Goal: Information Seeking & Learning: Learn about a topic

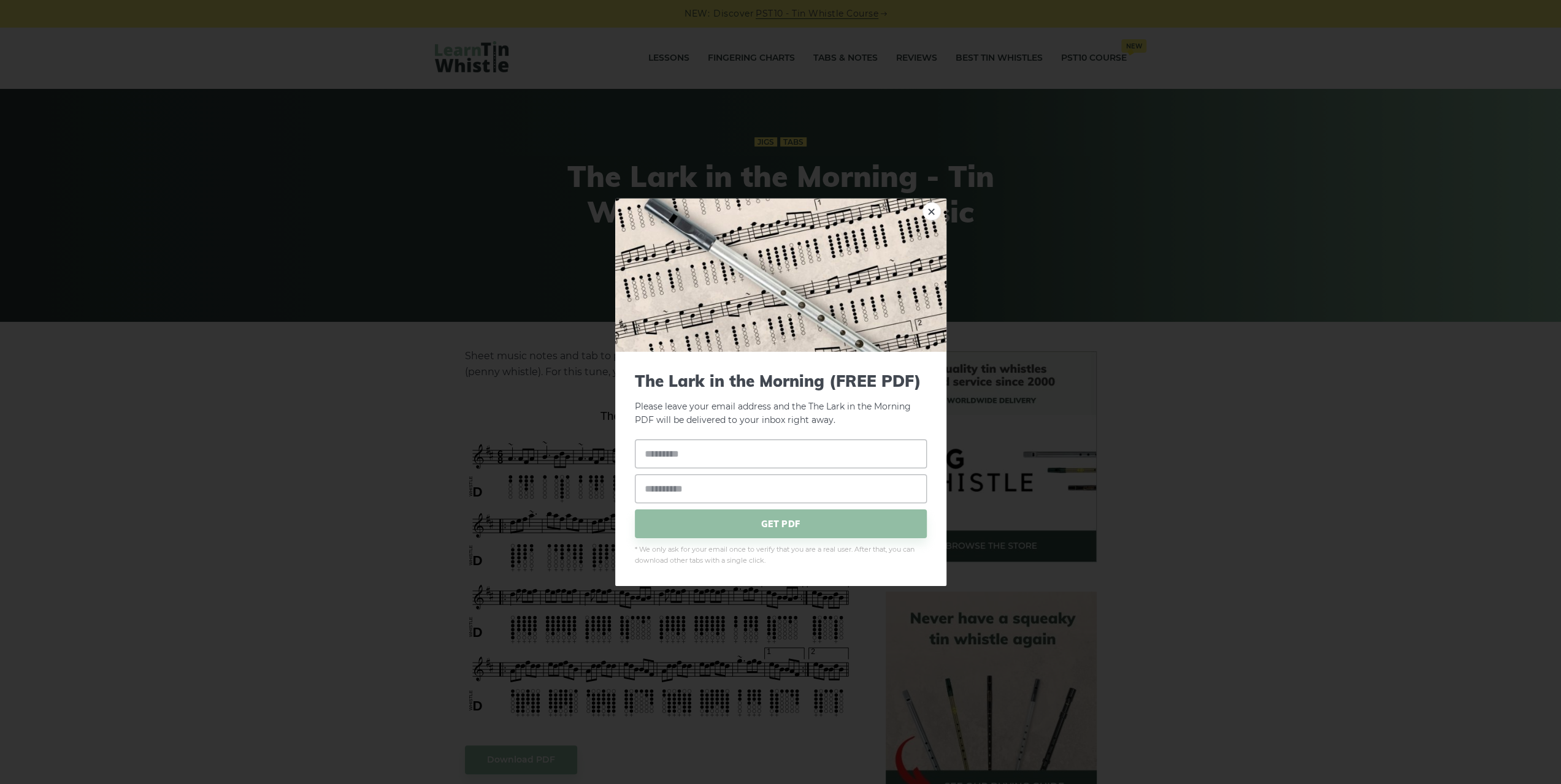
click at [317, 373] on div "× The Lark in the Morning (FREE PDF) Please leave your email address and the Th…" at bounding box center [780, 392] width 1561 height 784
click at [714, 71] on div "× The Lark in the Morning (FREE PDF) Please leave your email address and the Th…" at bounding box center [780, 392] width 1561 height 784
click at [934, 213] on link "×" at bounding box center [931, 210] width 18 height 18
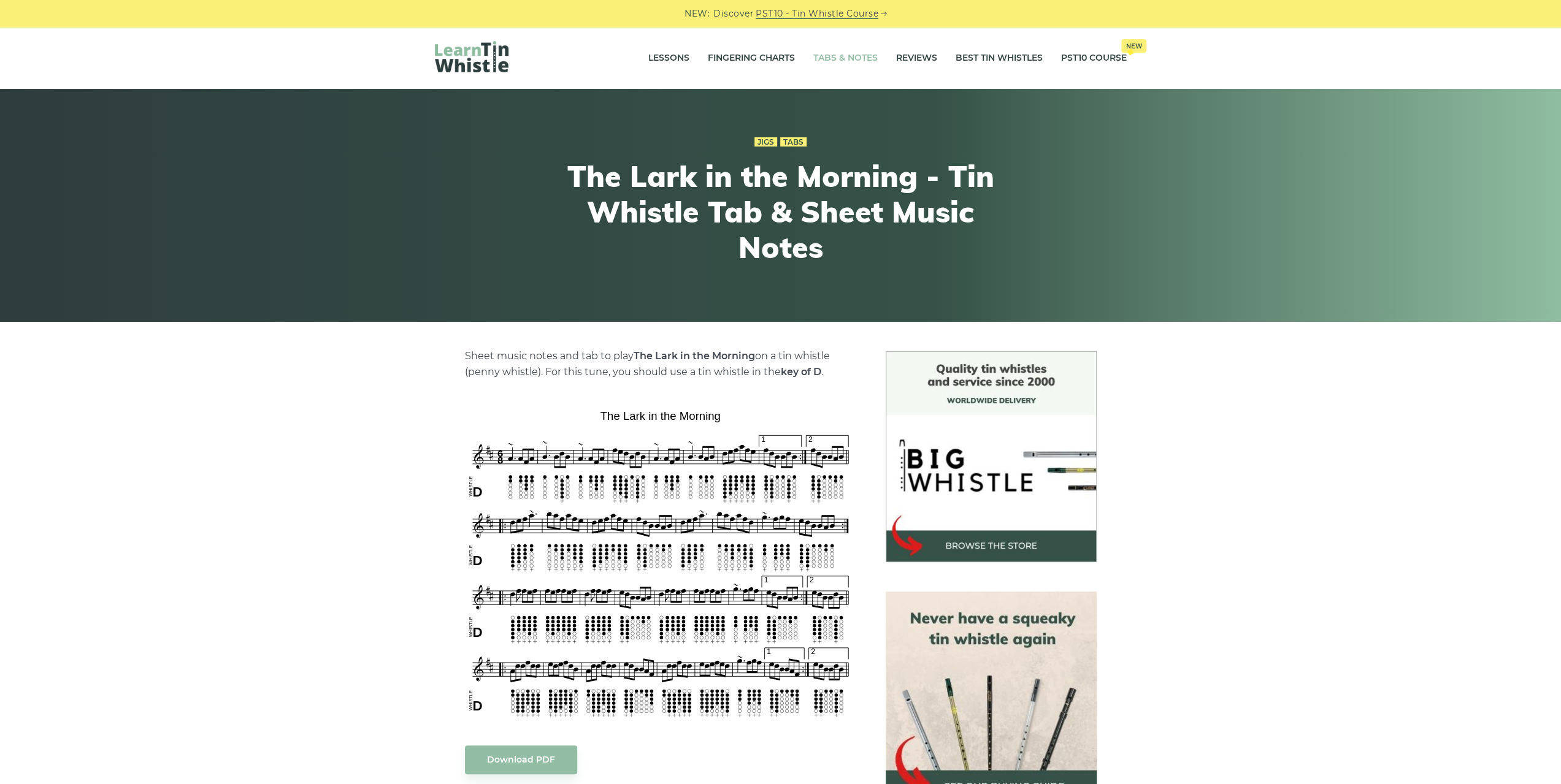
click at [844, 59] on link "Tabs & Notes" at bounding box center [845, 57] width 64 height 30
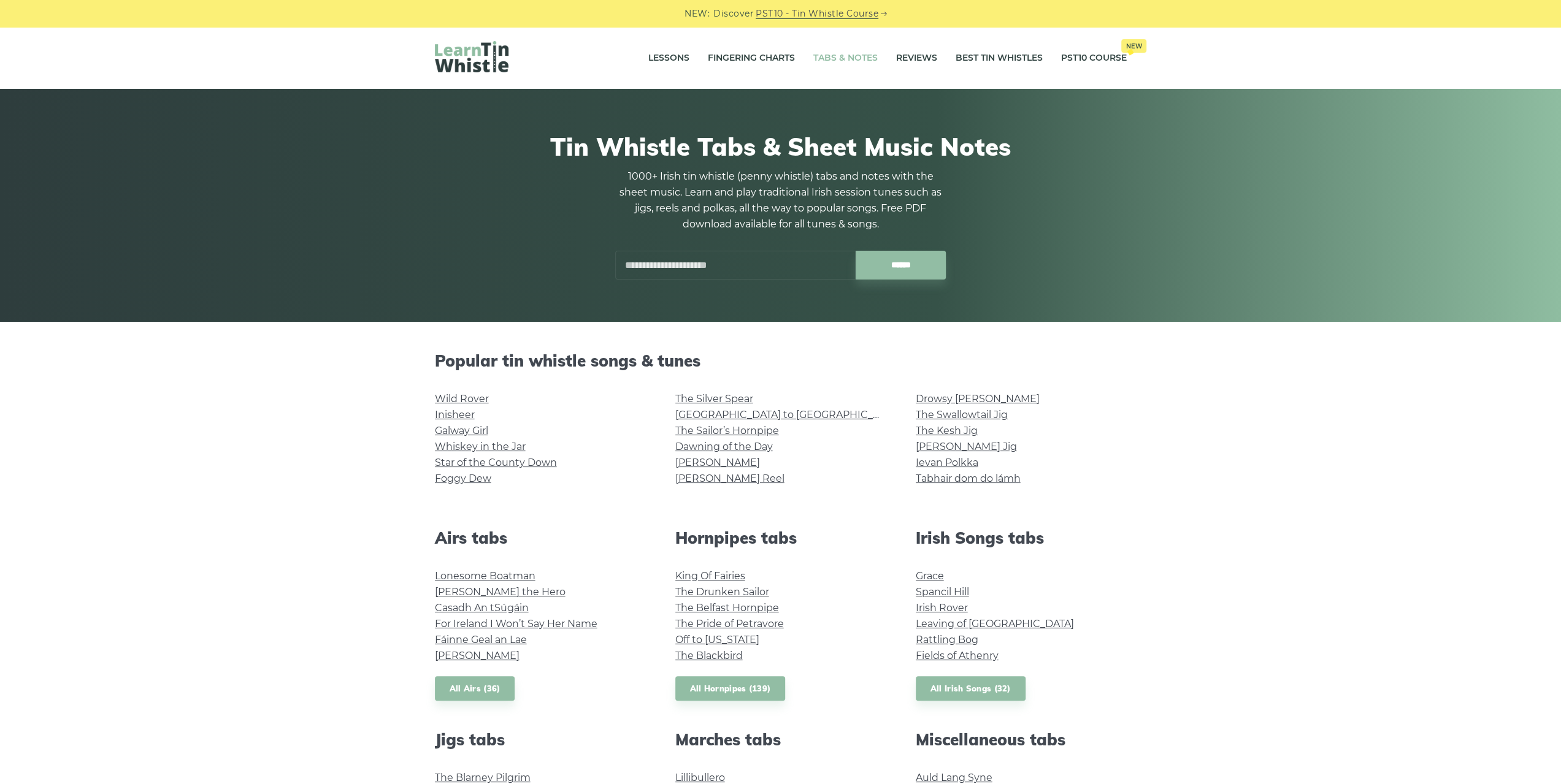
click at [777, 265] on input "text" at bounding box center [736, 265] width 241 height 29
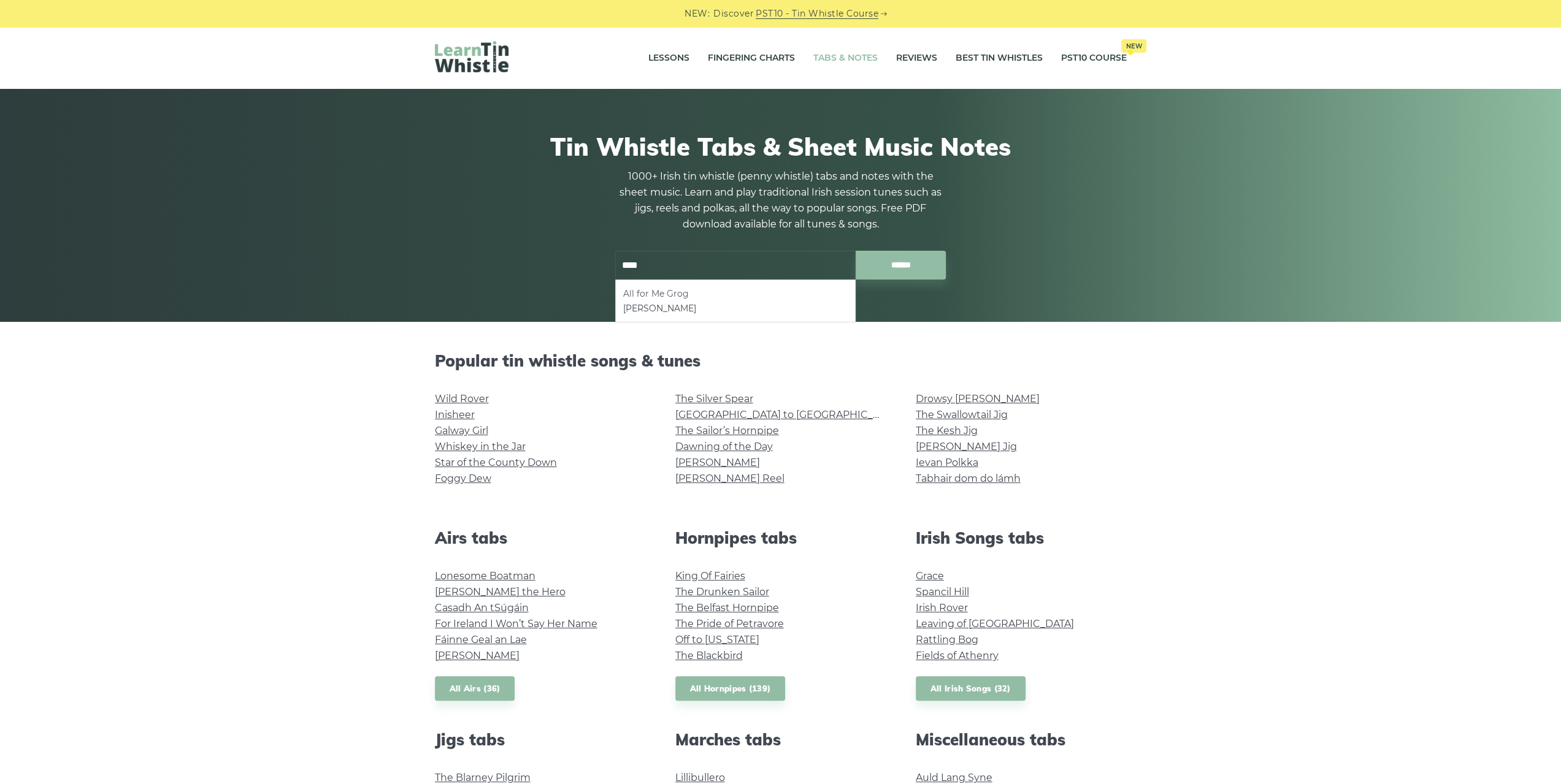
click at [663, 297] on li "All for Me Grog" at bounding box center [736, 294] width 225 height 15
type input "**********"
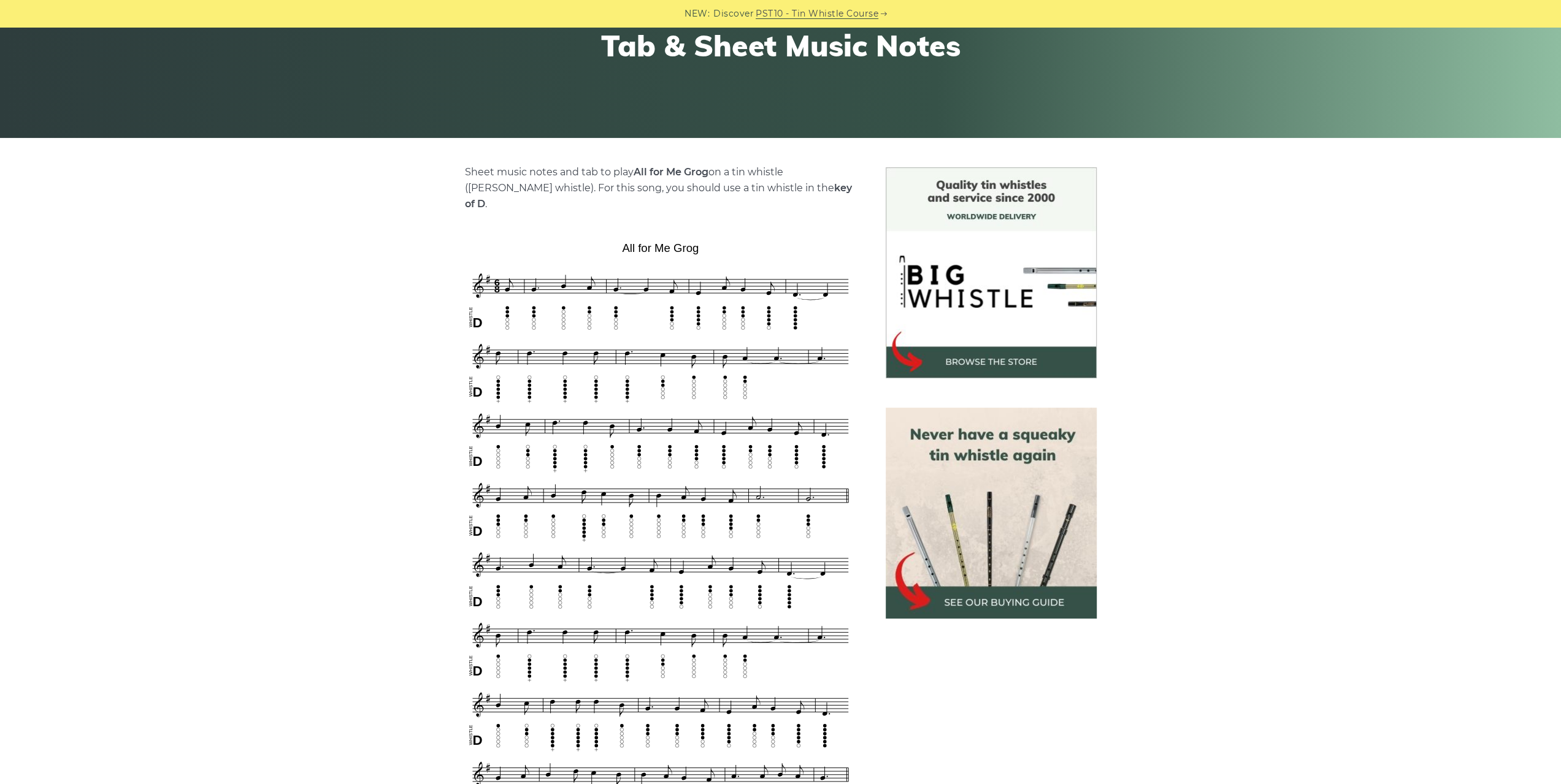
scroll to position [307, 0]
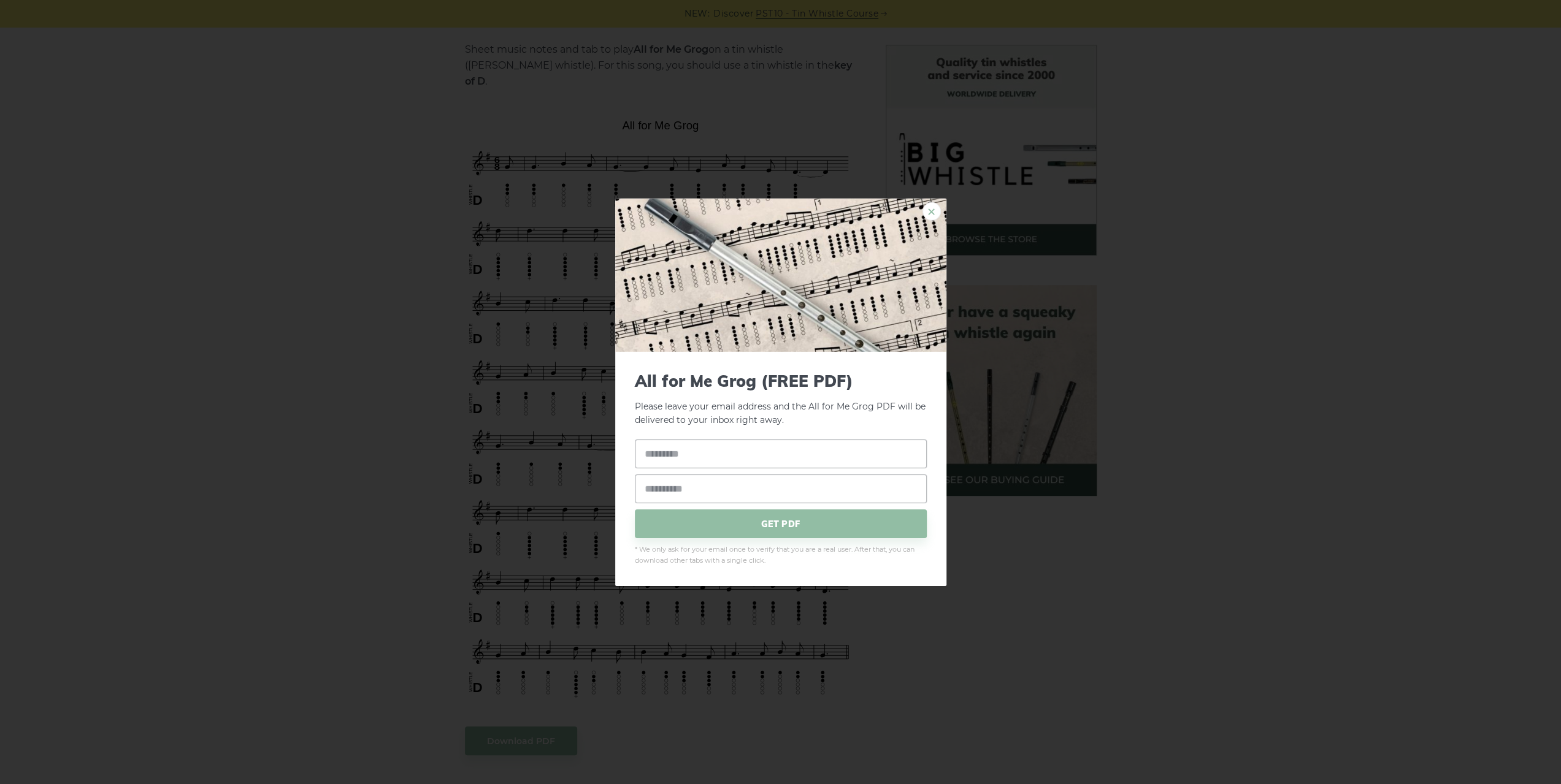
click at [936, 210] on link "×" at bounding box center [931, 210] width 18 height 18
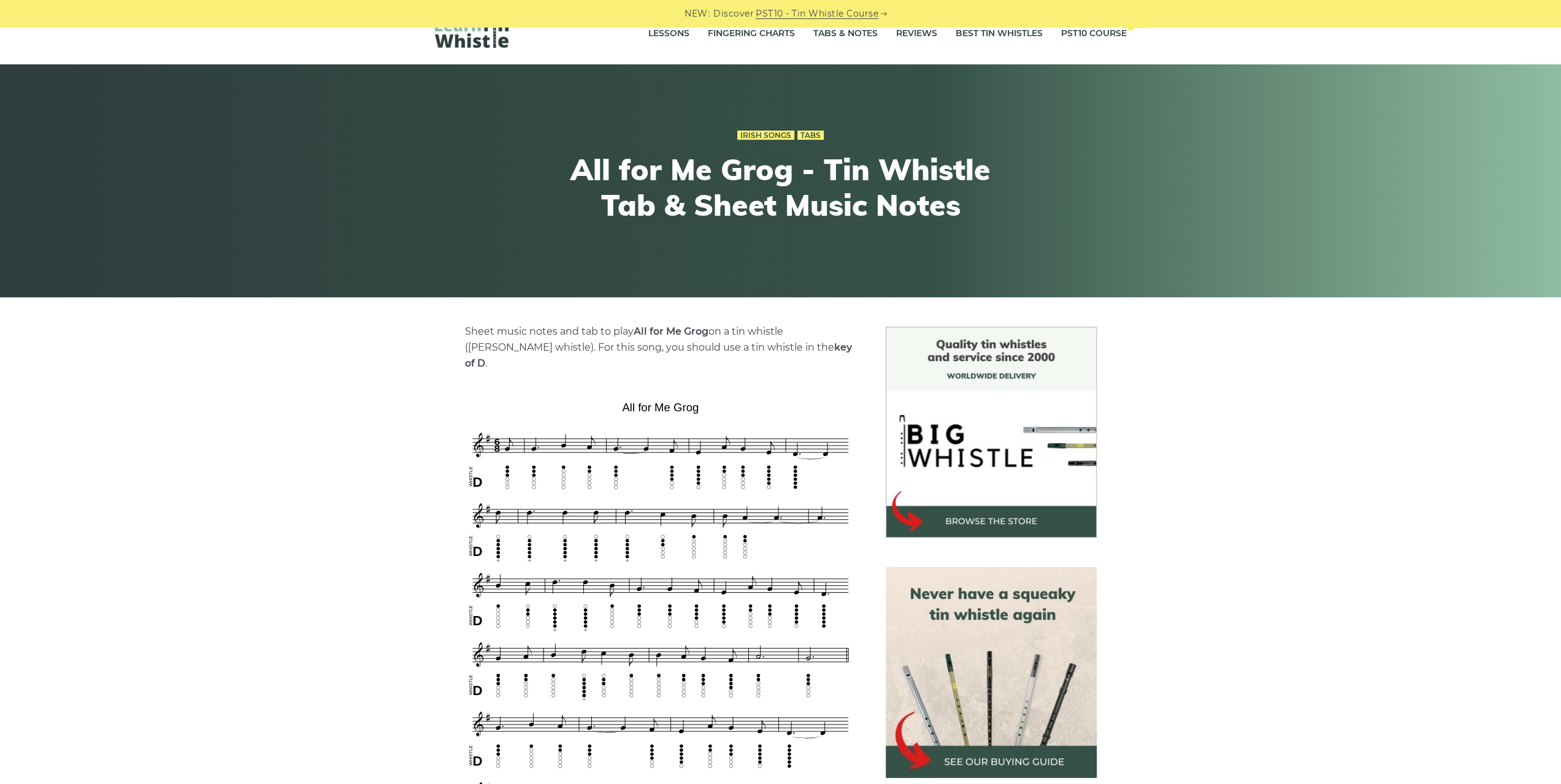
scroll to position [0, 0]
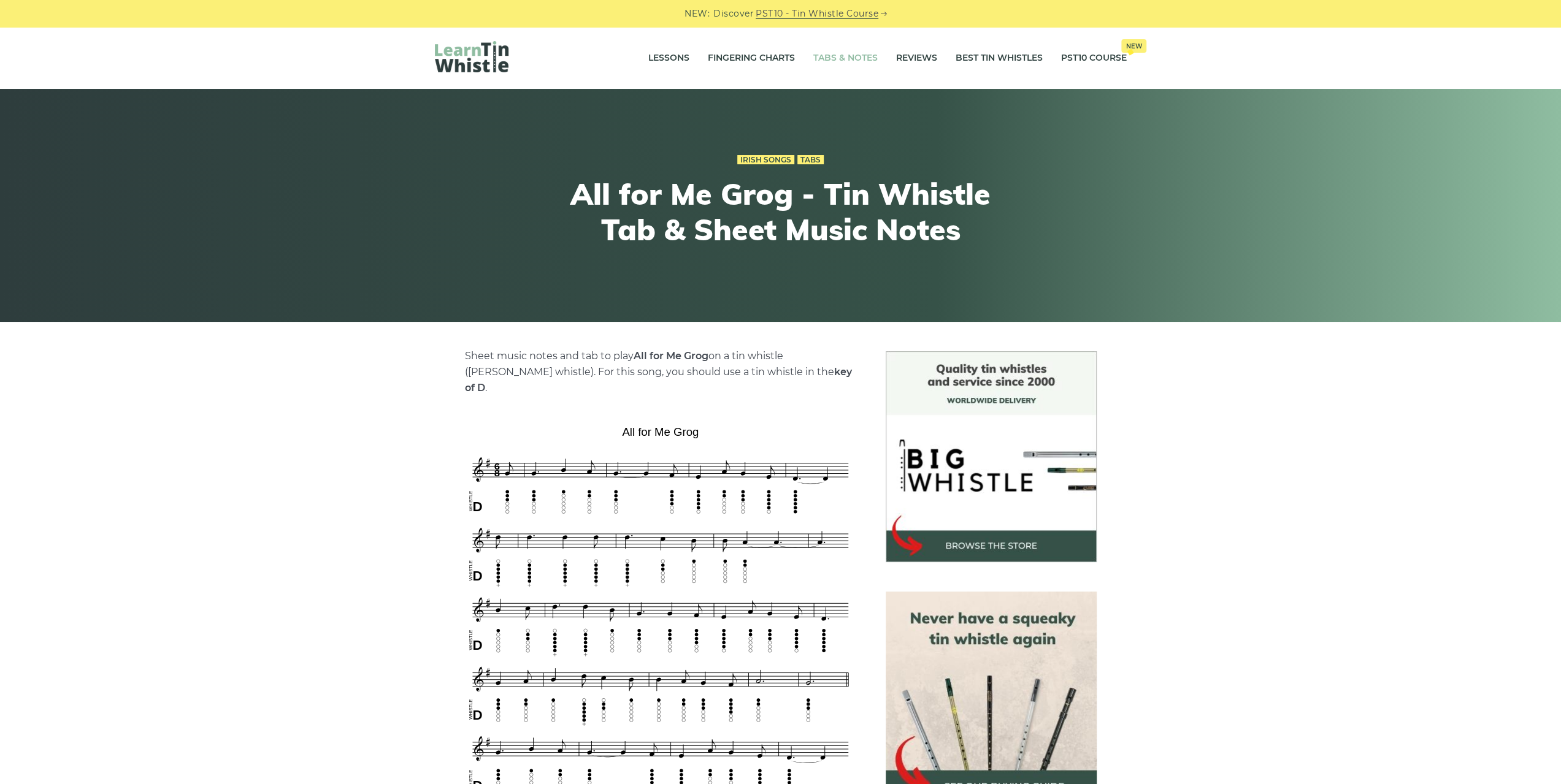
click at [829, 61] on link "Tabs & Notes" at bounding box center [845, 57] width 64 height 30
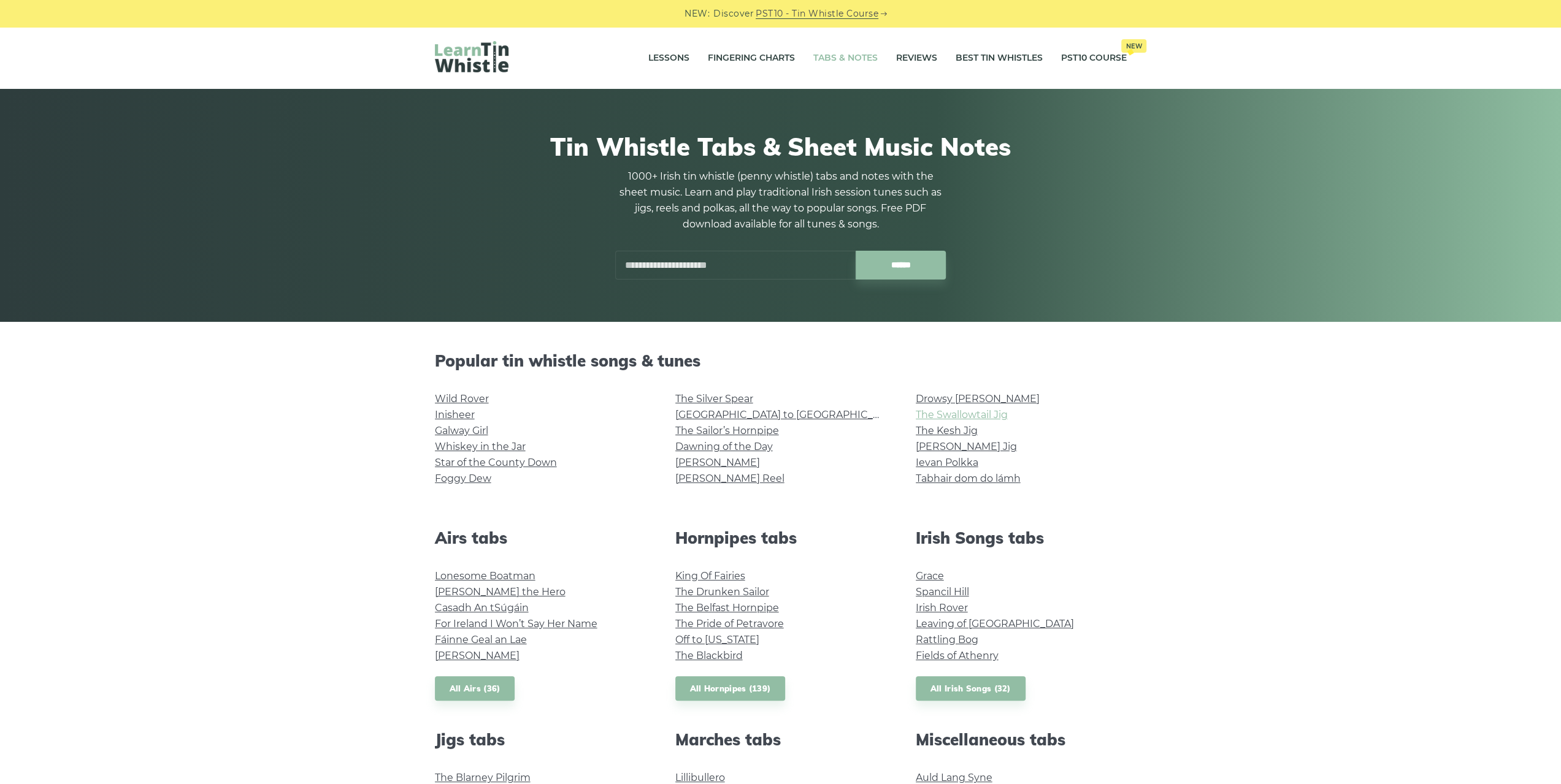
click at [975, 416] on link "The Swallowtail Jig" at bounding box center [961, 414] width 92 height 11
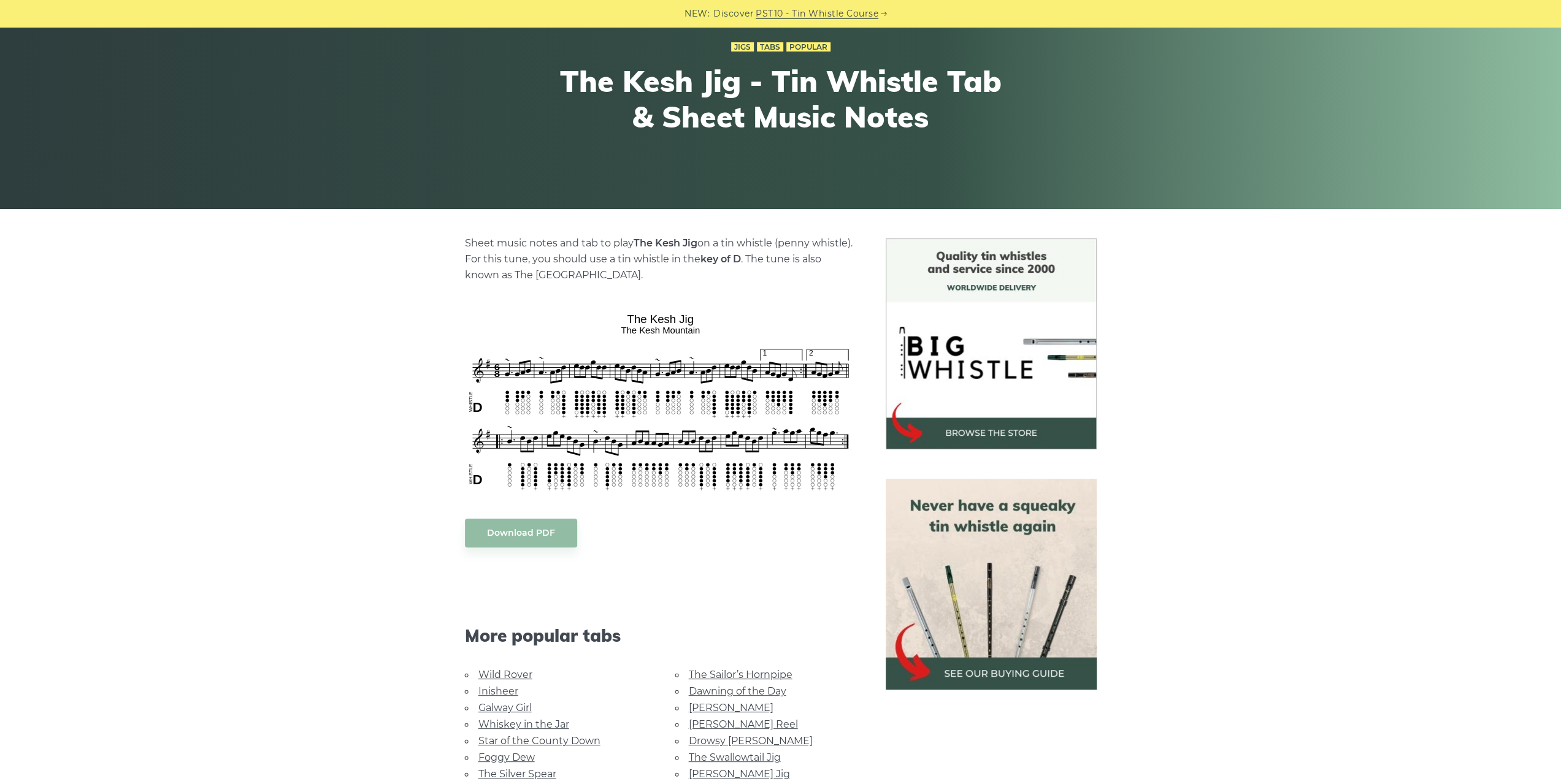
scroll to position [184, 0]
